Goal: Information Seeking & Learning: Learn about a topic

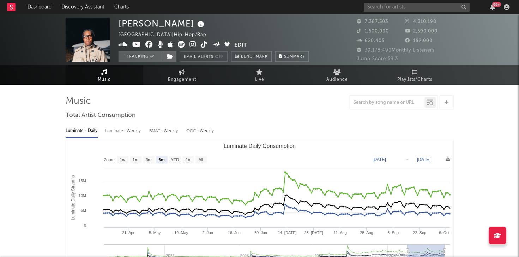
select select "6m"
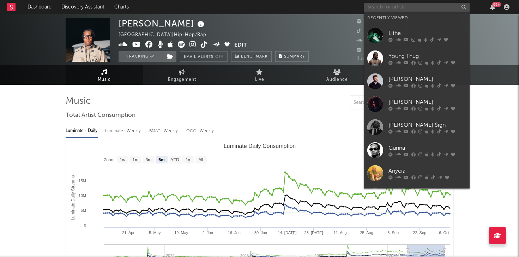
click at [406, 9] on input "text" at bounding box center [416, 7] width 106 height 9
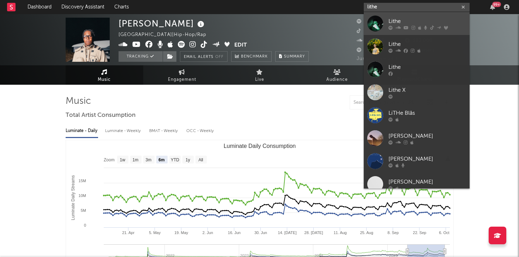
type input "lithe"
click at [393, 20] on div "Lithe" at bounding box center [427, 21] width 78 height 8
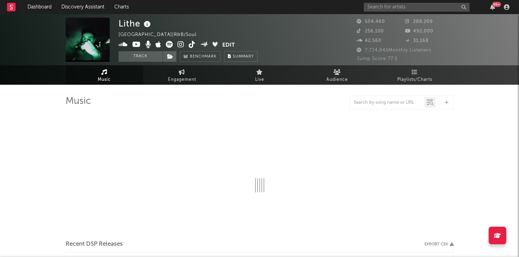
select select "6m"
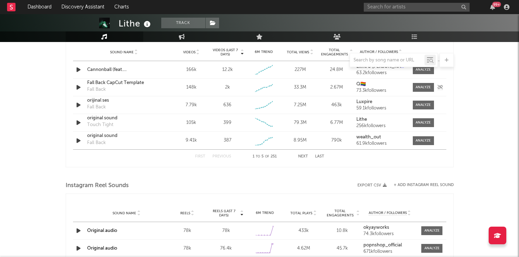
scroll to position [522, 0]
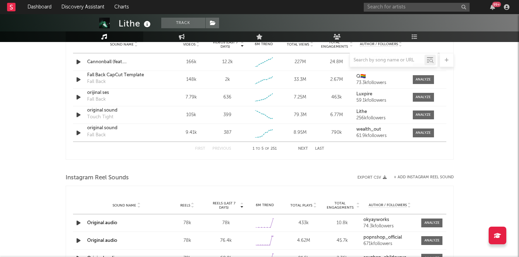
click at [302, 148] on button "Next" at bounding box center [303, 149] width 10 height 4
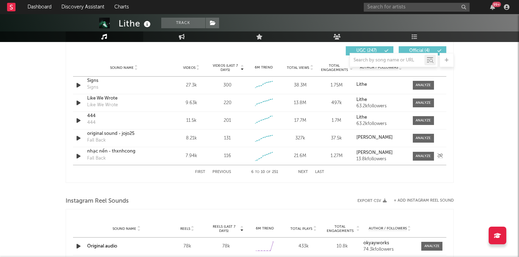
scroll to position [498, 0]
click at [300, 172] on button "Next" at bounding box center [303, 172] width 10 height 4
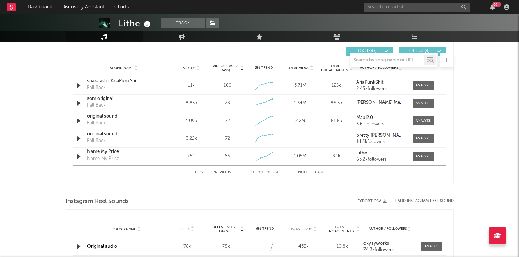
click at [218, 172] on button "Previous" at bounding box center [221, 172] width 19 height 4
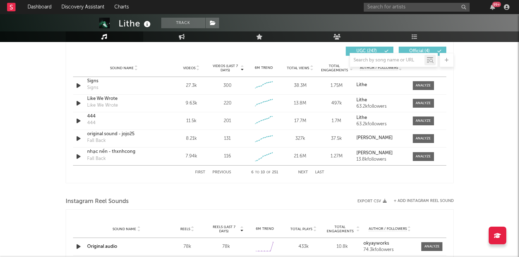
click at [218, 172] on button "Previous" at bounding box center [221, 172] width 19 height 4
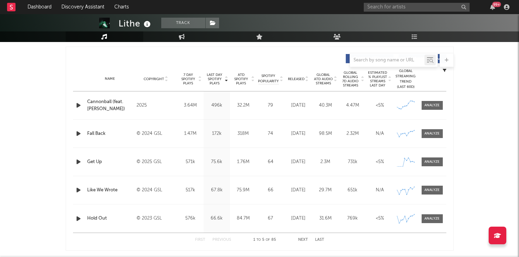
scroll to position [0, 0]
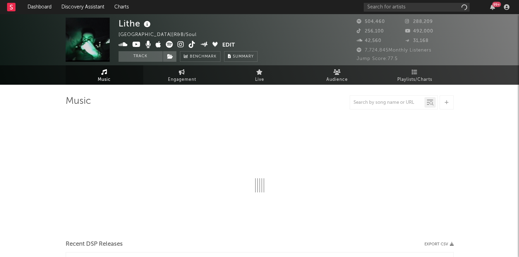
select select "6m"
